Goal: Task Accomplishment & Management: Complete application form

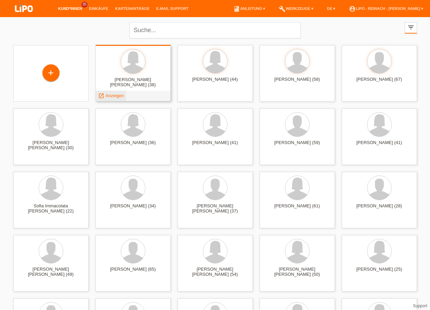
click at [116, 96] on span "Anzeigen" at bounding box center [114, 95] width 18 height 5
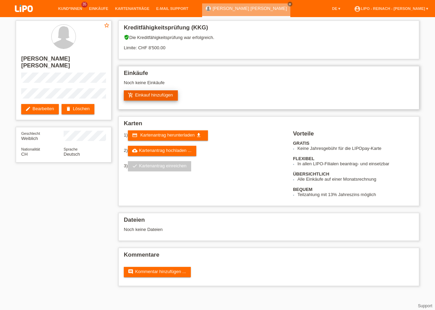
click at [164, 93] on link "add_shopping_cart Einkauf hinzufügen" at bounding box center [151, 95] width 54 height 10
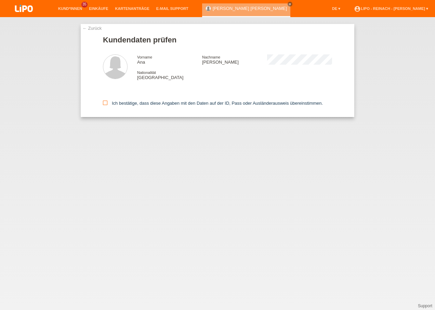
click at [104, 101] on icon at bounding box center [105, 103] width 4 height 4
click at [104, 101] on input "Ich bestätige, dass diese Angaben mit den Daten auf der ID, Pass oder Ausländer…" at bounding box center [105, 103] width 4 height 4
checkbox input "true"
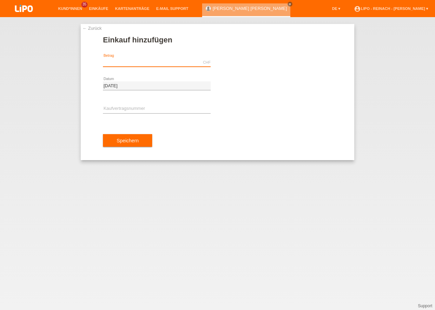
click at [129, 62] on input "text" at bounding box center [157, 62] width 108 height 9
type input "444.00"
click at [113, 108] on input "text" at bounding box center [157, 109] width 108 height 9
type input "x"
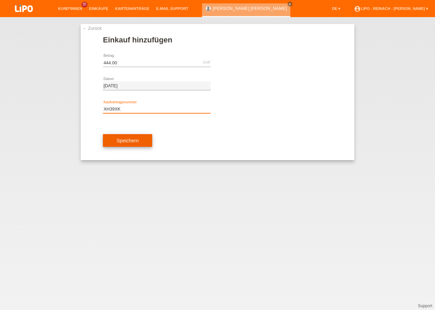
type input "XH39XK"
click at [138, 140] on span "Speichern" at bounding box center [128, 140] width 22 height 5
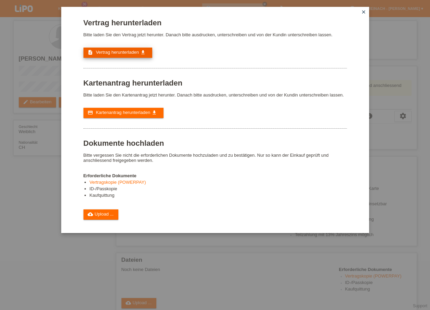
click at [120, 49] on link "description Vertrag herunterladen get_app" at bounding box center [117, 53] width 69 height 10
click at [102, 213] on link "cloud_upload Upload ..." at bounding box center [100, 214] width 35 height 10
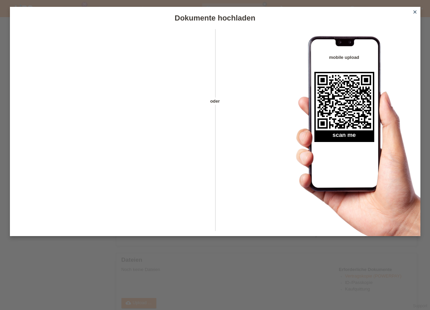
click at [414, 11] on icon "close" at bounding box center [414, 11] width 5 height 5
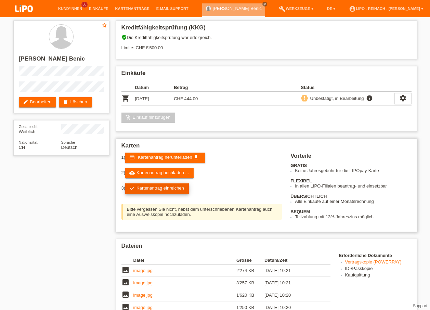
click at [169, 191] on link "check Kartenantrag einreichen" at bounding box center [157, 188] width 64 height 10
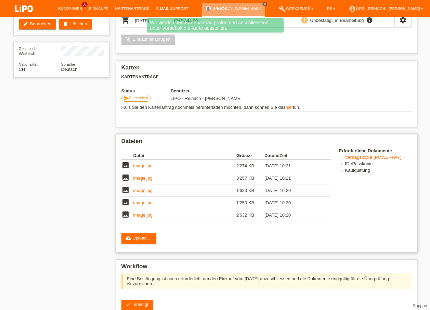
scroll to position [103, 0]
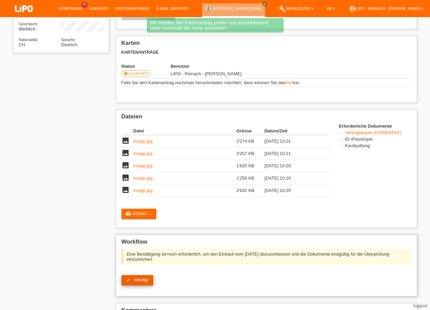
click at [145, 279] on span "erledigt" at bounding box center [141, 279] width 15 height 5
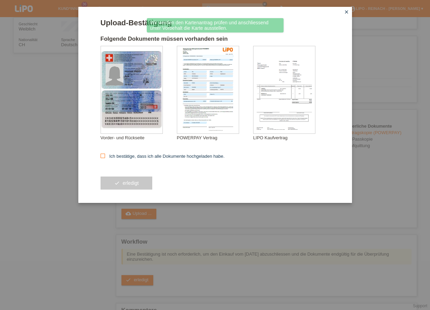
click at [102, 157] on icon at bounding box center [103, 156] width 4 height 4
click at [102, 157] on input "Ich bestätige, dass ich alle Dokumente hochgeladen habe." at bounding box center [103, 156] width 4 height 4
checkbox input "true"
click at [124, 181] on span "erledigt" at bounding box center [130, 182] width 16 height 5
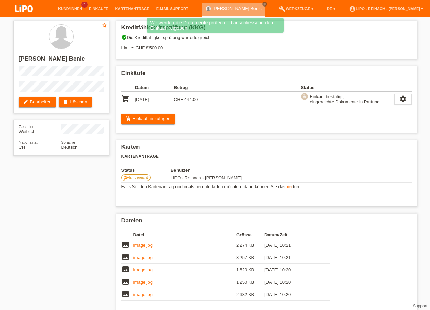
click at [27, 8] on img at bounding box center [24, 9] width 34 height 18
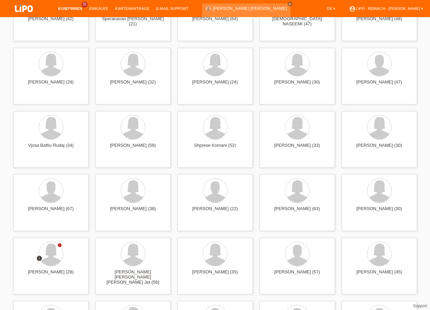
scroll to position [582, 0]
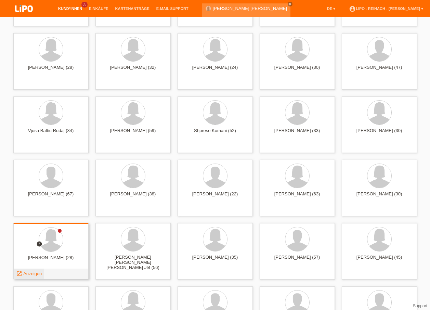
click at [35, 274] on span "Anzeigen" at bounding box center [32, 273] width 18 height 5
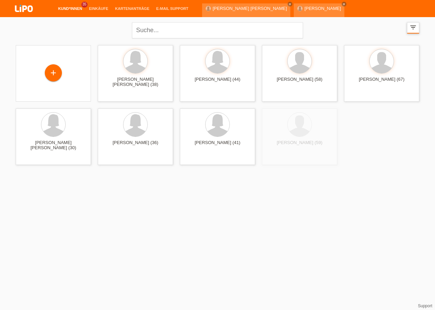
click at [412, 28] on icon "filter_list" at bounding box center [414, 28] width 8 height 8
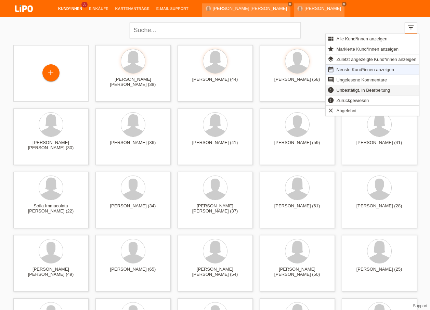
click at [367, 89] on span "Unbestätigt, in Bearbeitung" at bounding box center [364, 90] width 56 height 8
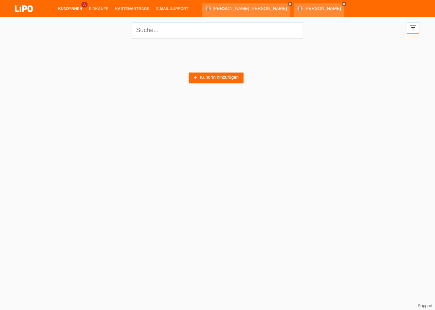
click at [399, 24] on link "account_circle LIPO - Reinach - [PERSON_NAME] ▾" at bounding box center [391, 26] width 81 height 4
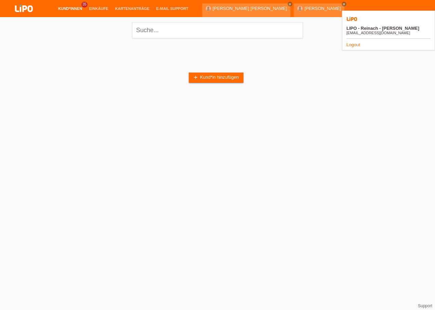
click at [358, 42] on link "Logout" at bounding box center [354, 44] width 14 height 5
